Goal: Navigation & Orientation: Find specific page/section

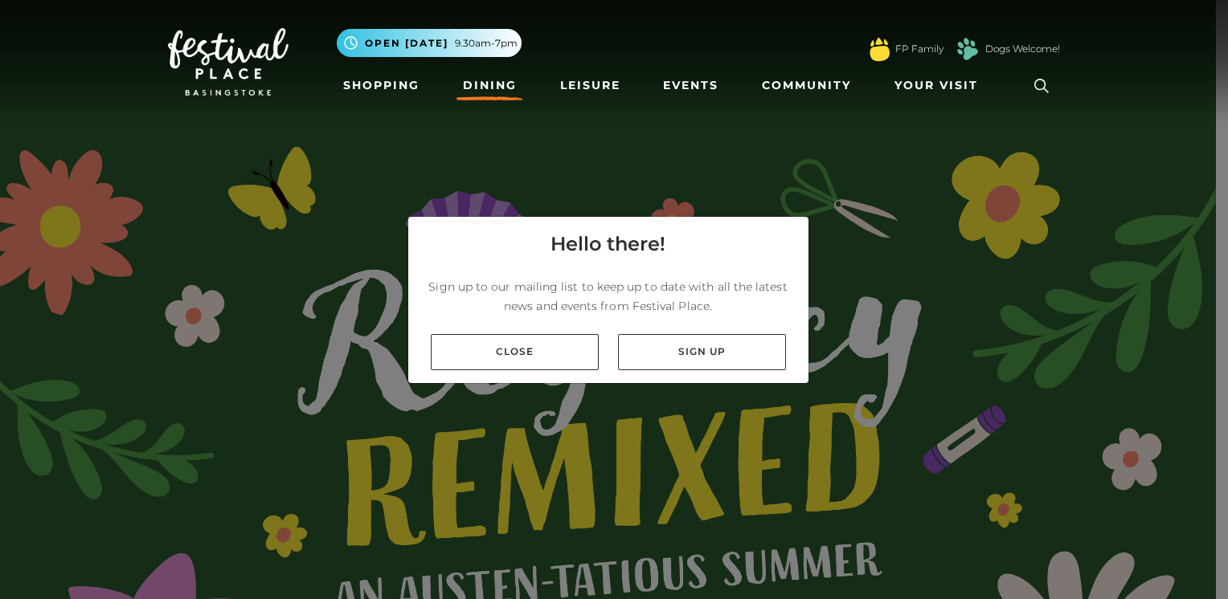
click at [485, 86] on link "Dining" at bounding box center [489, 86] width 67 height 30
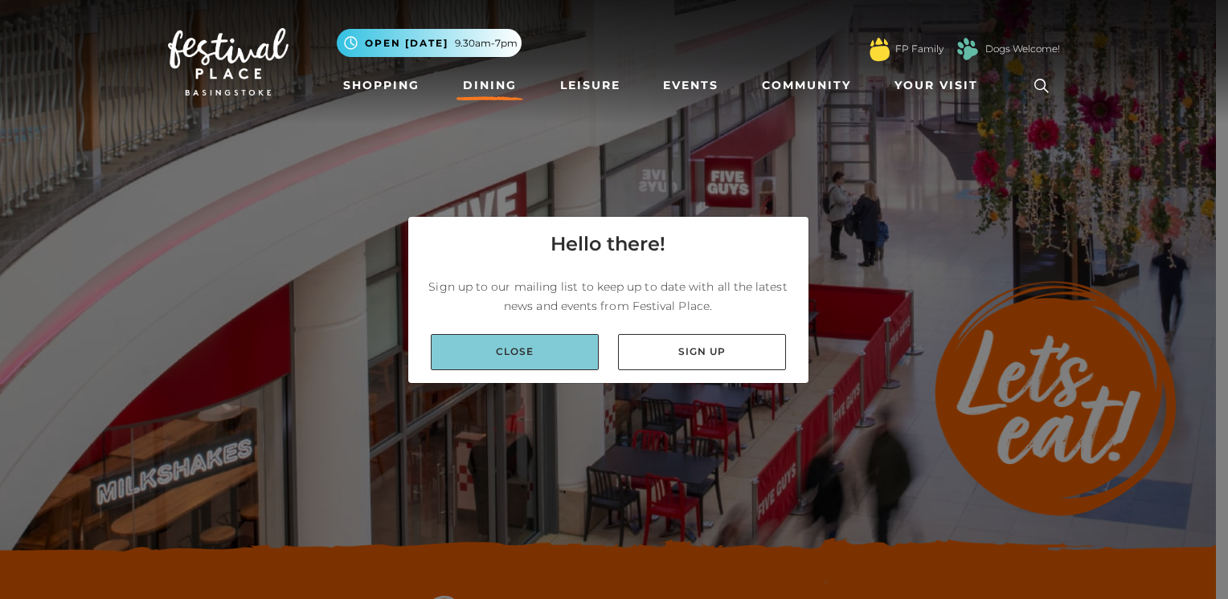
click at [571, 353] on link "Close" at bounding box center [515, 352] width 168 height 36
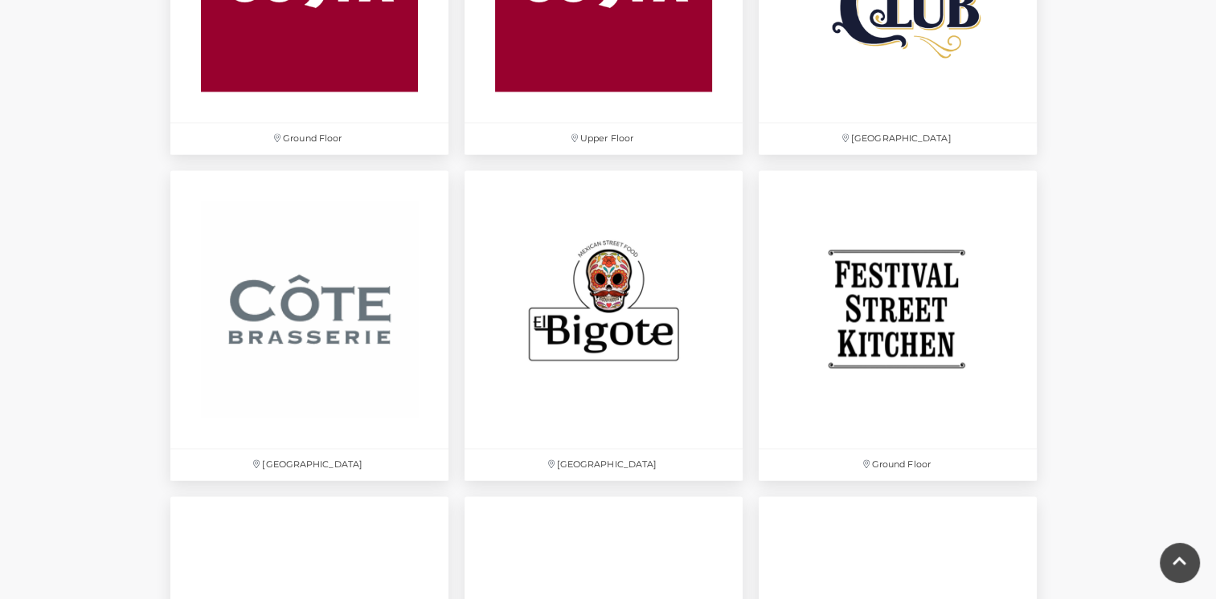
scroll to position [2523, 0]
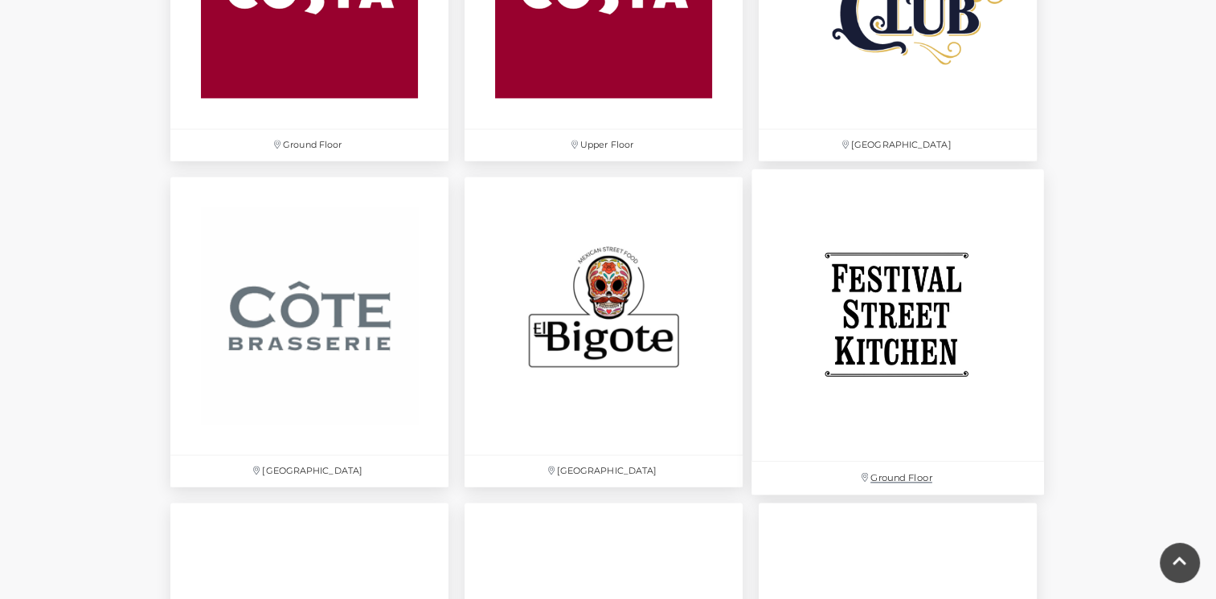
click at [920, 318] on img at bounding box center [897, 315] width 293 height 293
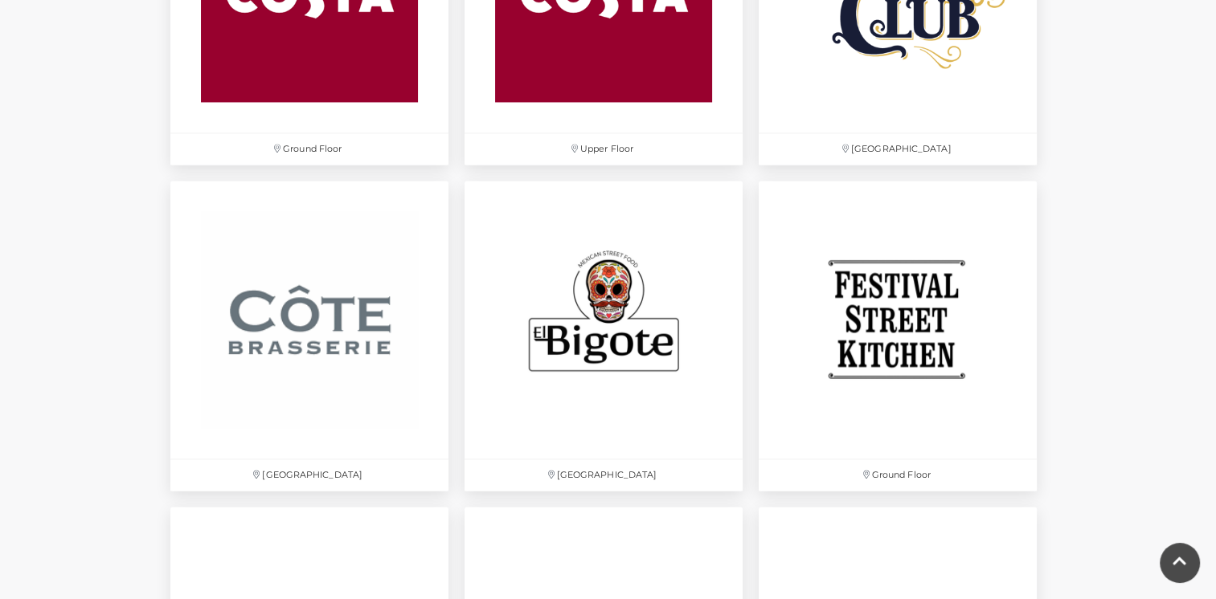
drag, startPoint x: 1211, startPoint y: 194, endPoint x: 1209, endPoint y: 176, distance: 18.6
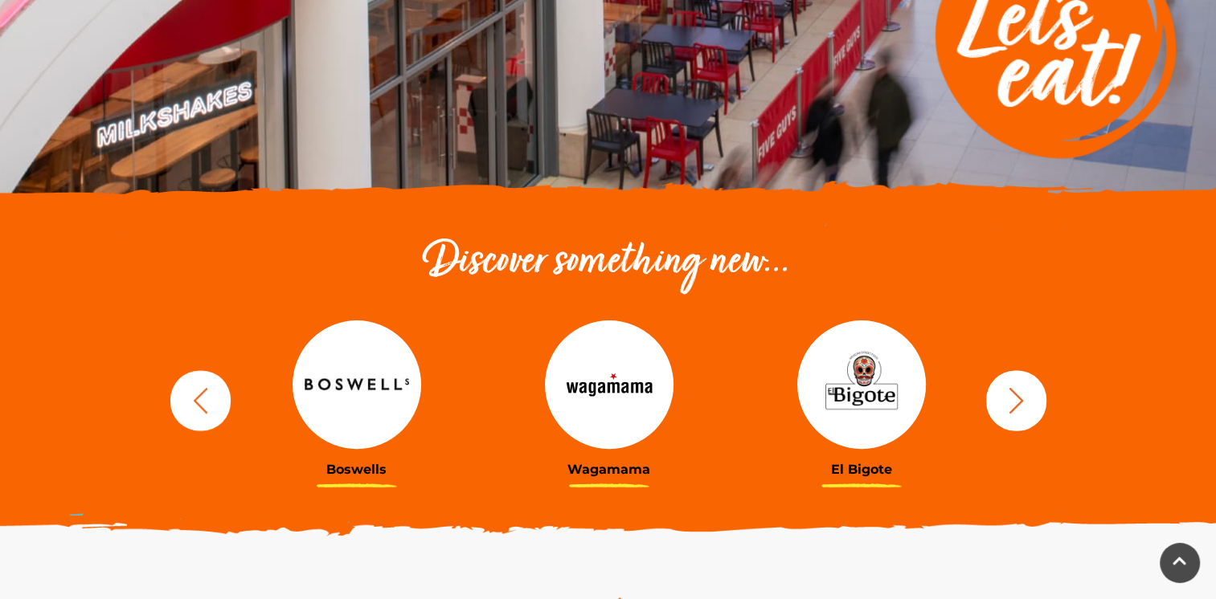
scroll to position [0, 0]
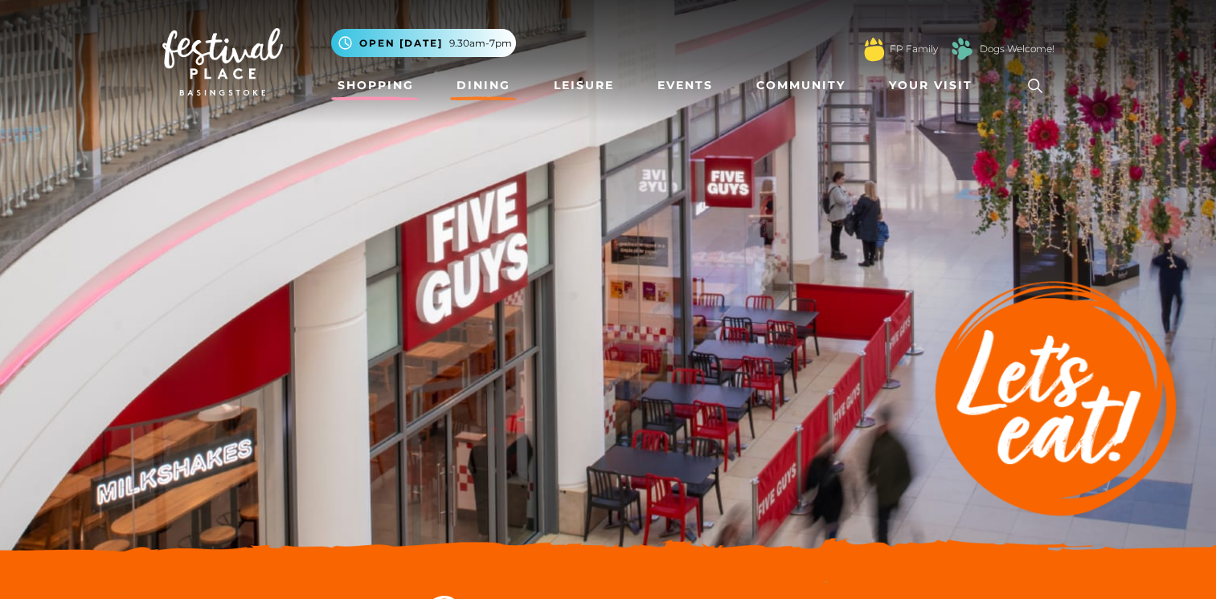
click at [362, 88] on link "Shopping" at bounding box center [375, 86] width 89 height 30
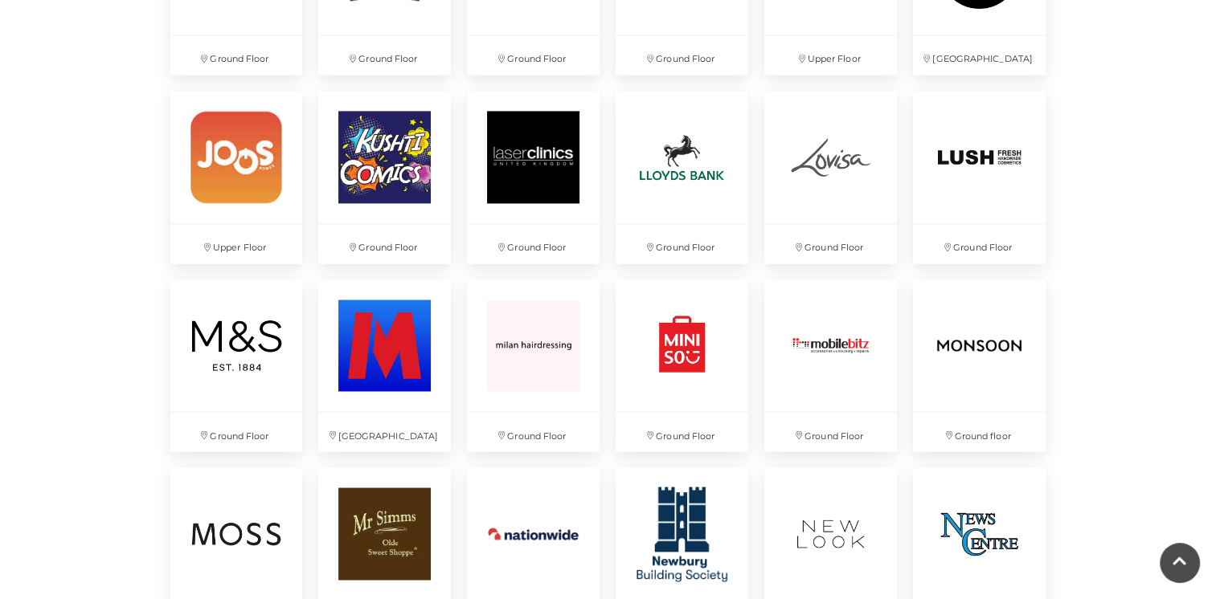
scroll to position [2614, 0]
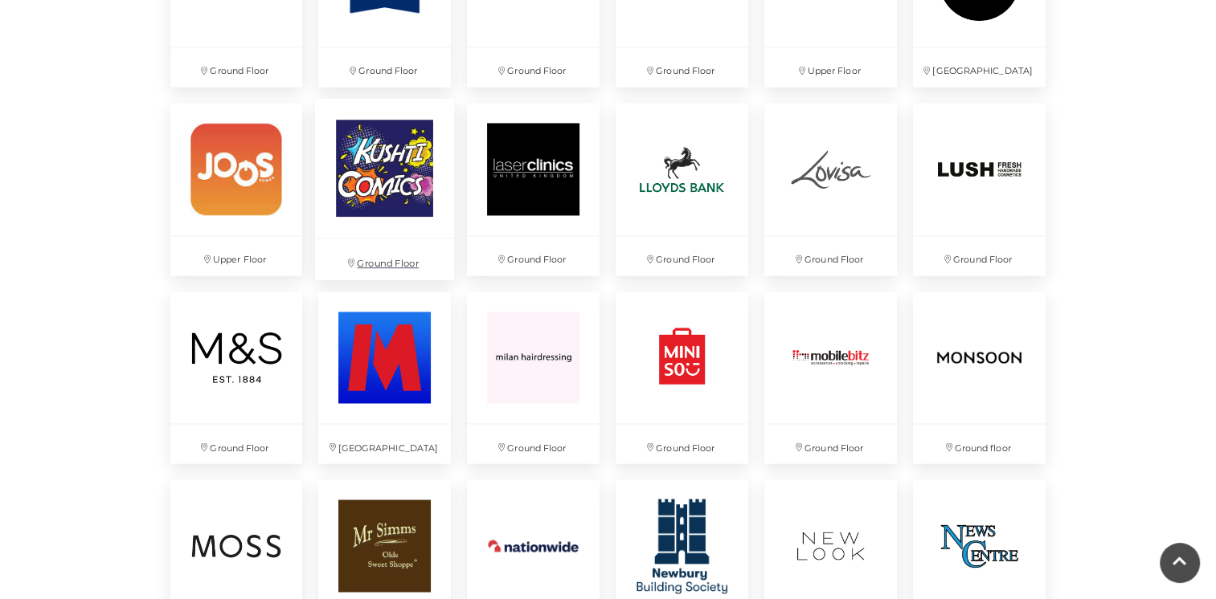
click at [395, 184] on img at bounding box center [384, 167] width 139 height 139
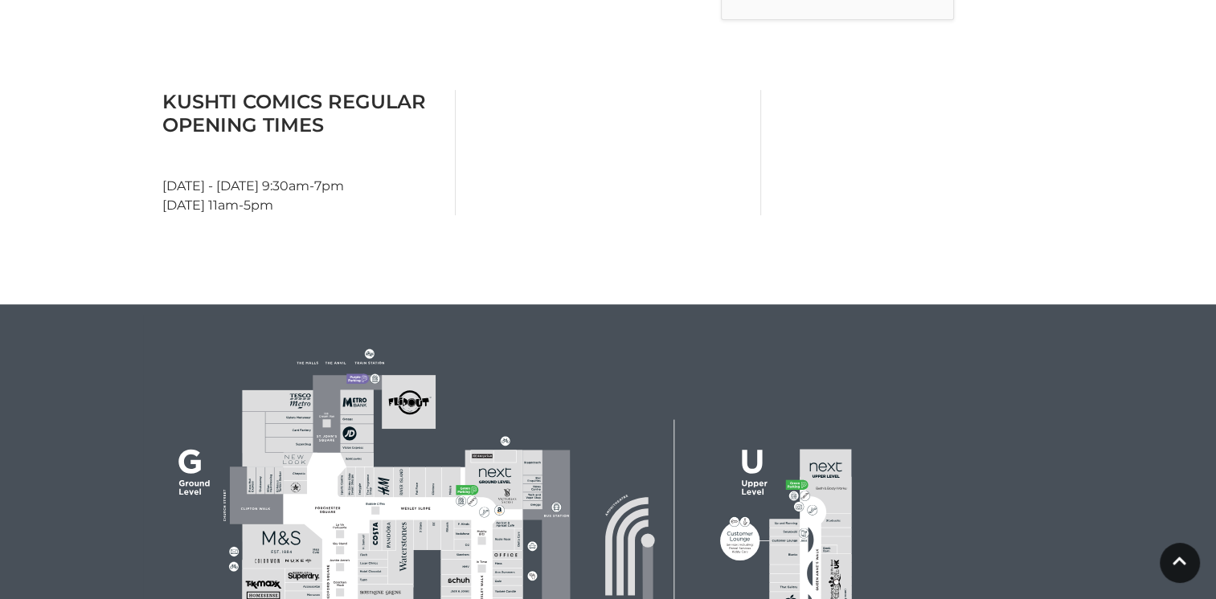
scroll to position [910, 0]
